Goal: Find specific page/section: Find specific page/section

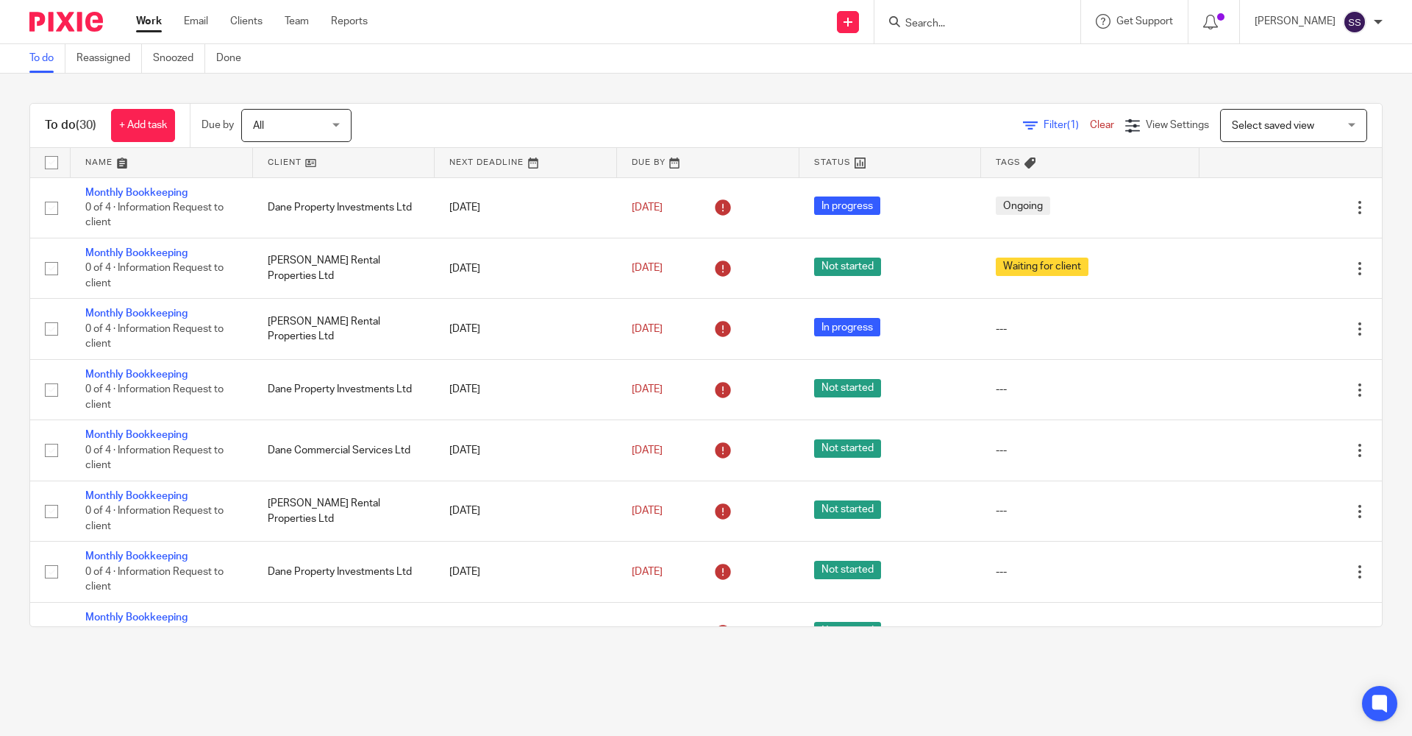
click at [964, 20] on input "Search" at bounding box center [970, 24] width 132 height 13
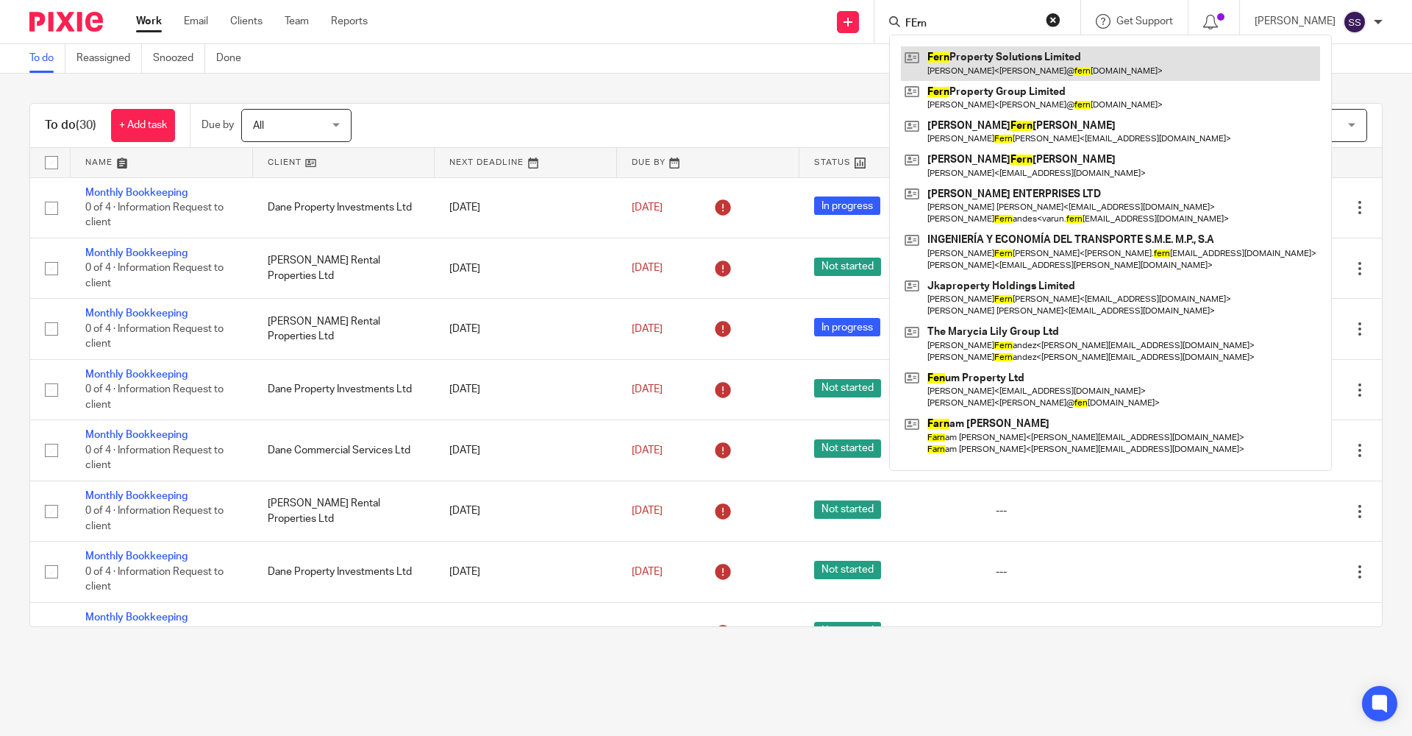
type input "FErn"
click at [1013, 65] on link at bounding box center [1110, 63] width 419 height 34
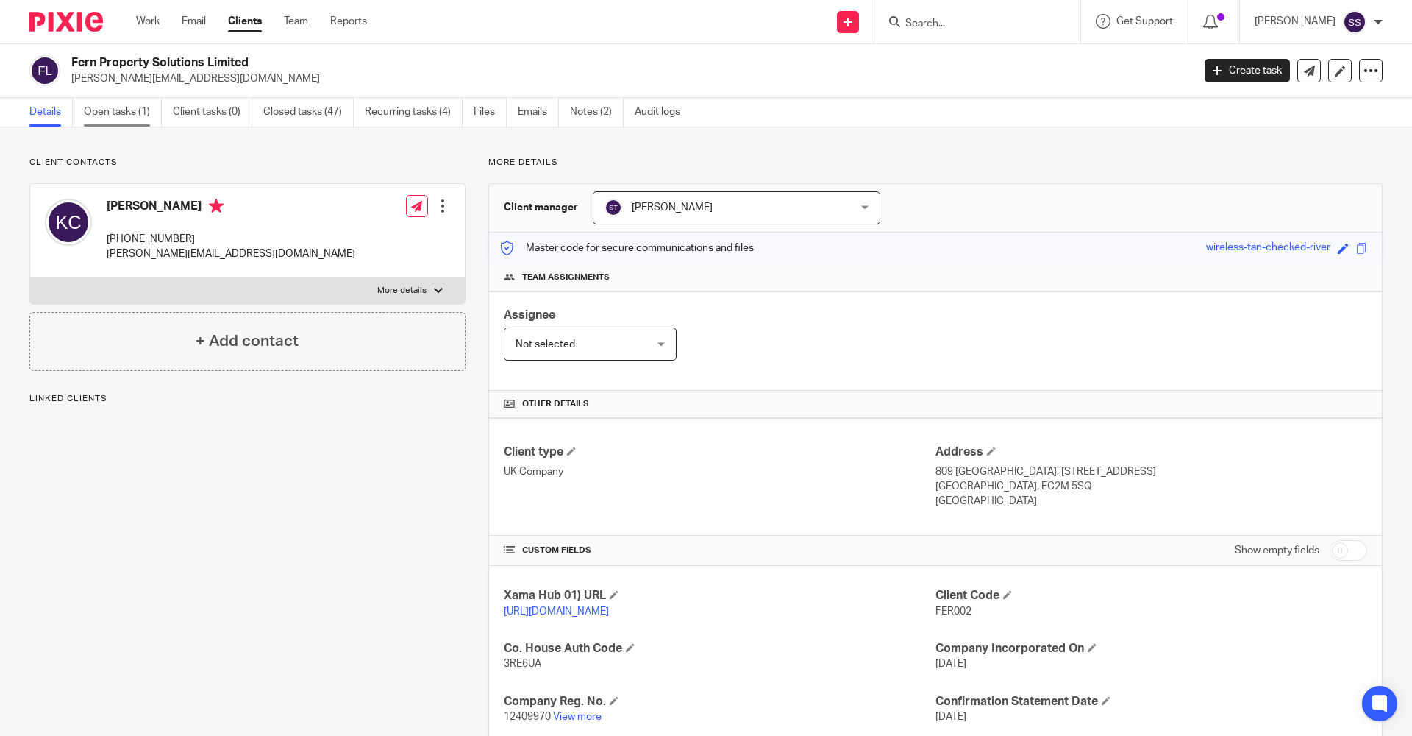
click at [103, 112] on link "Open tasks (1)" at bounding box center [123, 112] width 78 height 29
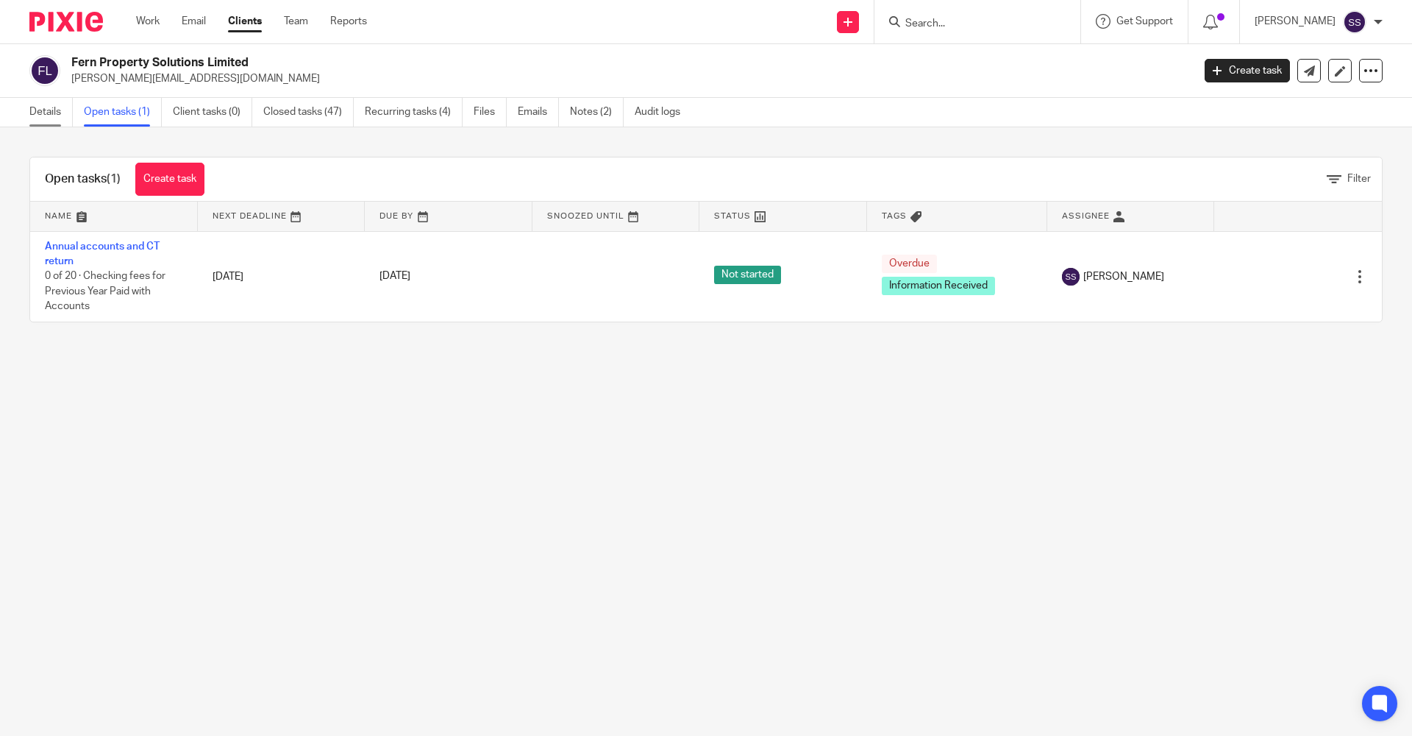
click at [54, 110] on link "Details" at bounding box center [50, 112] width 43 height 29
click at [54, 116] on link "Details" at bounding box center [50, 112] width 43 height 29
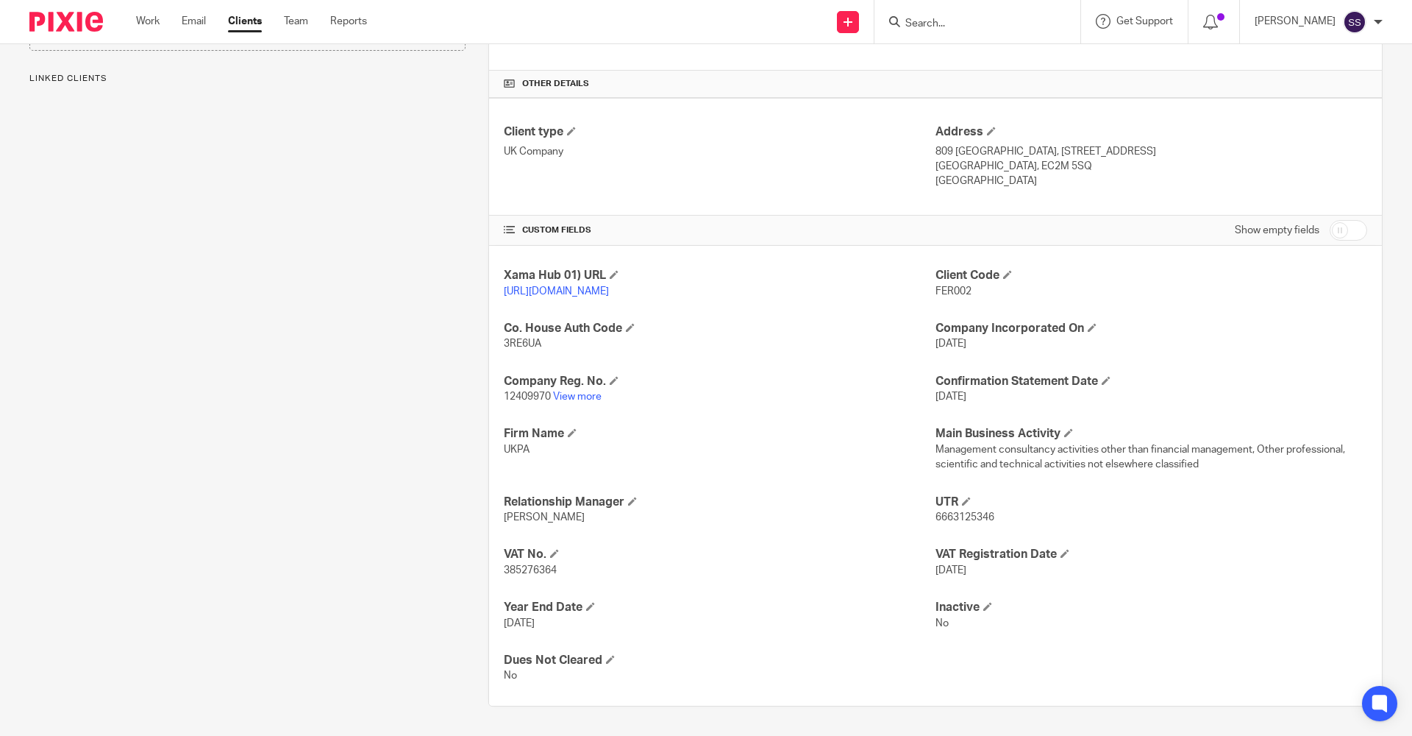
scroll to position [335, 0]
